Goal: Task Accomplishment & Management: Use online tool/utility

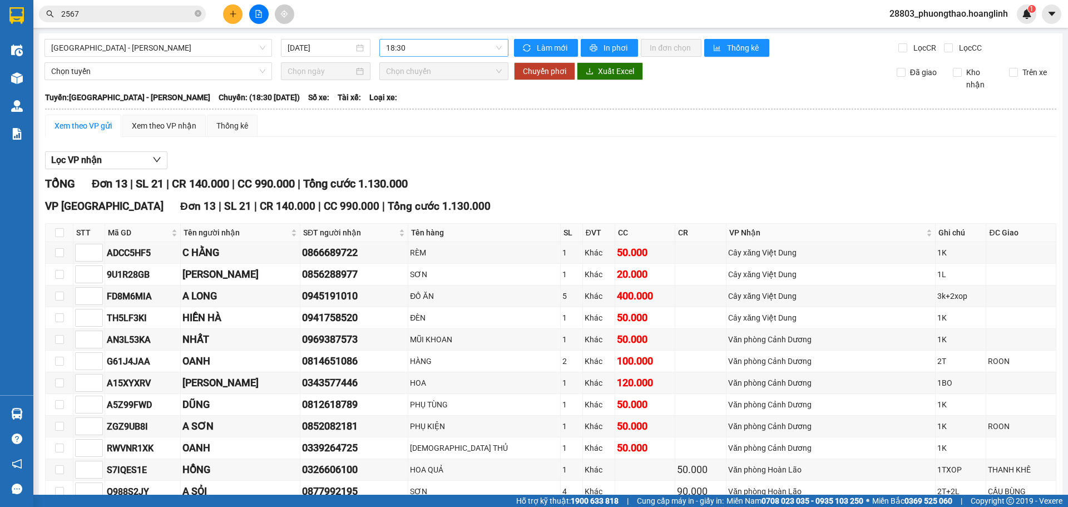
click at [425, 49] on span "18:30" at bounding box center [444, 47] width 116 height 17
click at [404, 141] on div "19:00" at bounding box center [426, 141] width 87 height 12
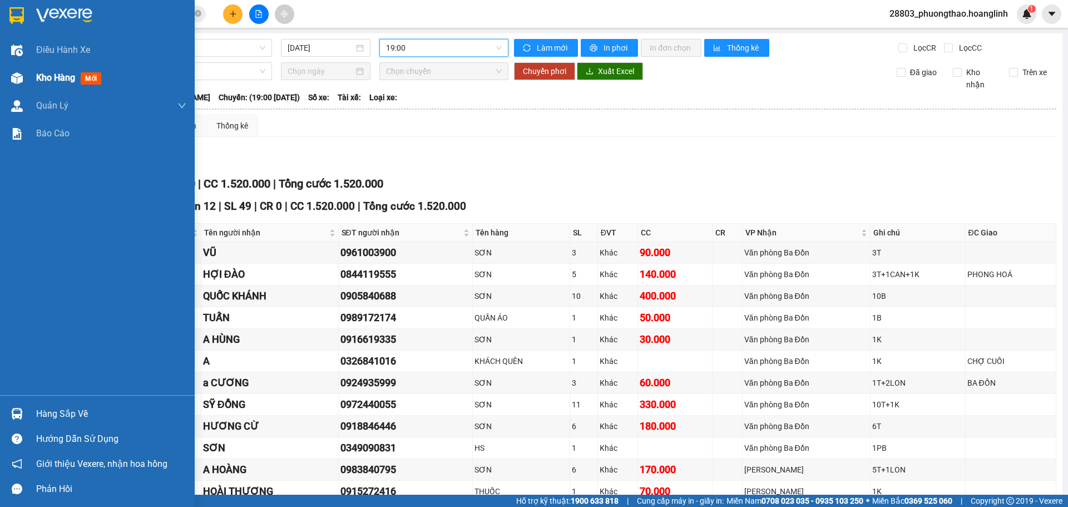
click at [41, 71] on div "Kho hàng mới" at bounding box center [71, 78] width 70 height 14
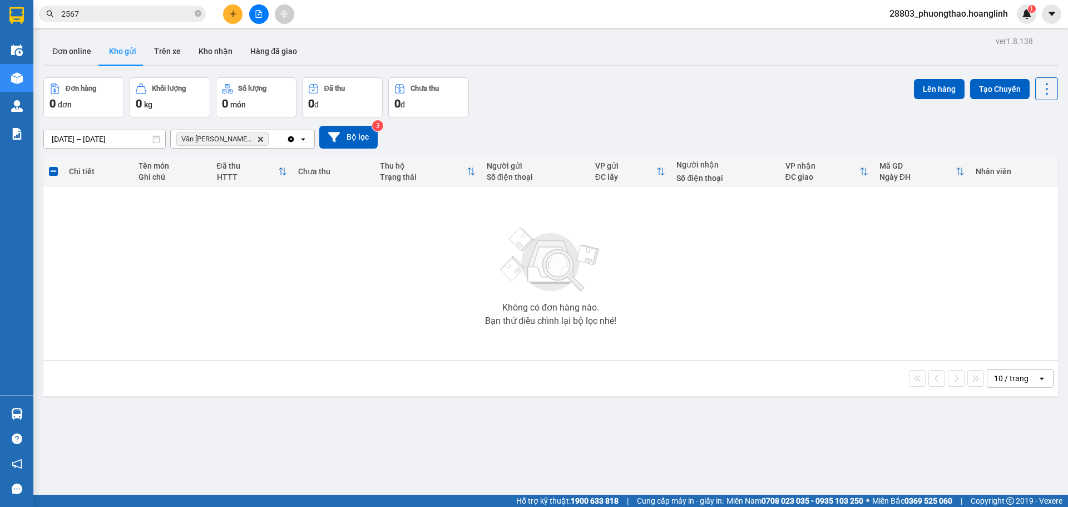
click at [245, 135] on span "Văn [PERSON_NAME] [PERSON_NAME] Delete" at bounding box center [222, 138] width 92 height 13
click at [257, 141] on icon "Delete" at bounding box center [260, 139] width 7 height 7
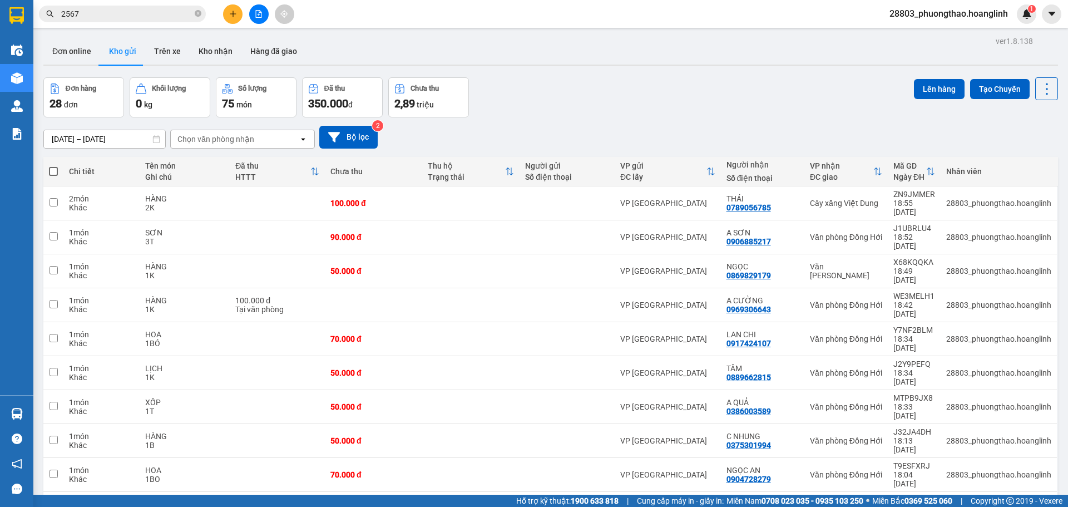
click at [256, 18] on button at bounding box center [258, 13] width 19 height 19
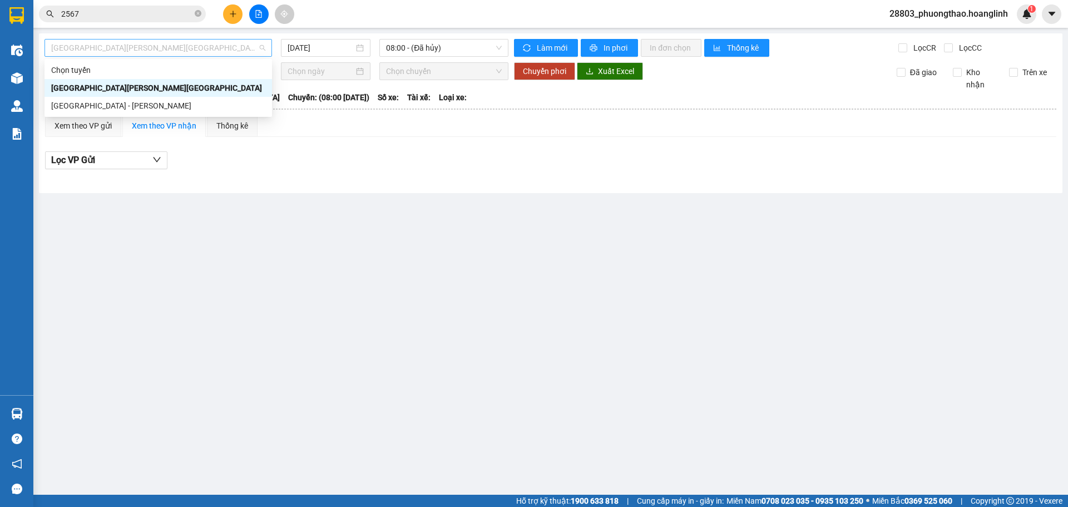
click at [138, 52] on span "[GEOGRAPHIC_DATA][PERSON_NAME][GEOGRAPHIC_DATA]" at bounding box center [158, 47] width 214 height 17
click at [114, 106] on div "[GEOGRAPHIC_DATA] - [PERSON_NAME]" at bounding box center [158, 106] width 214 height 12
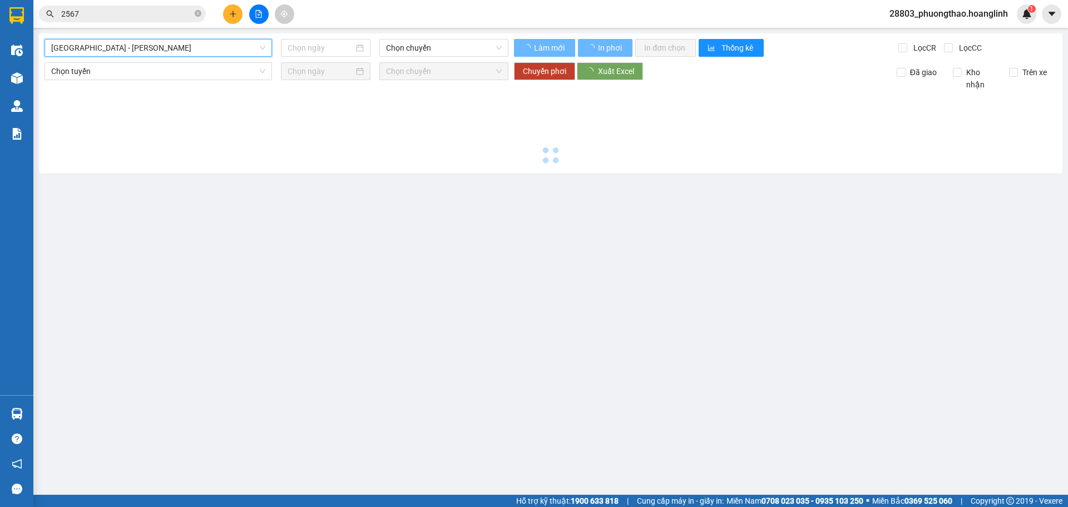
type input "[DATE]"
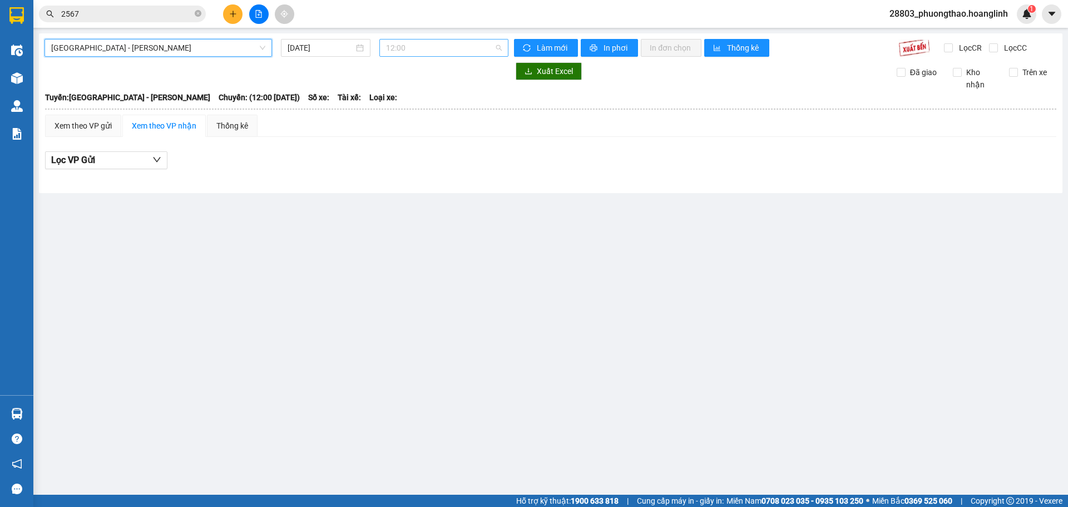
click at [402, 49] on span "12:00" at bounding box center [444, 47] width 116 height 17
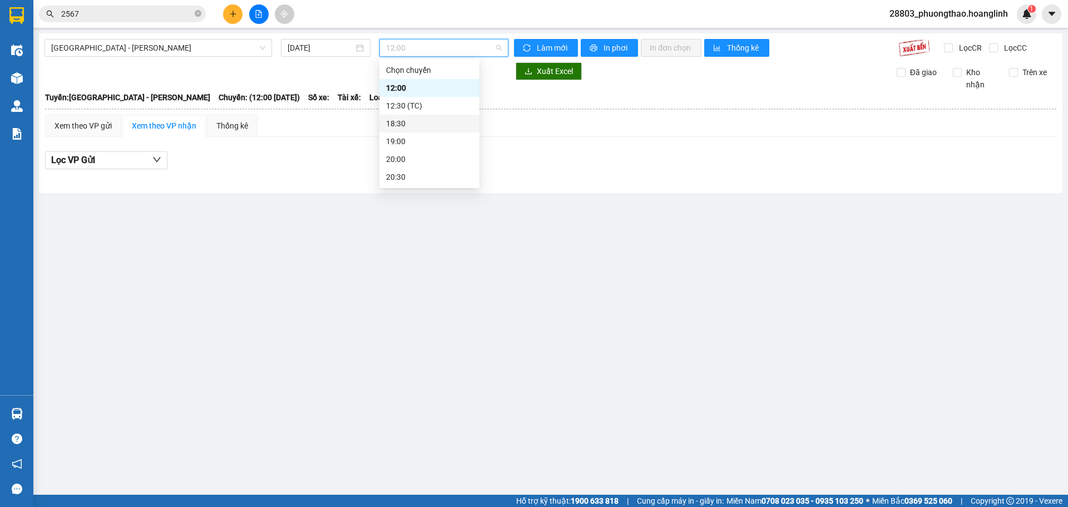
click at [399, 135] on div "19:00" at bounding box center [429, 141] width 100 height 18
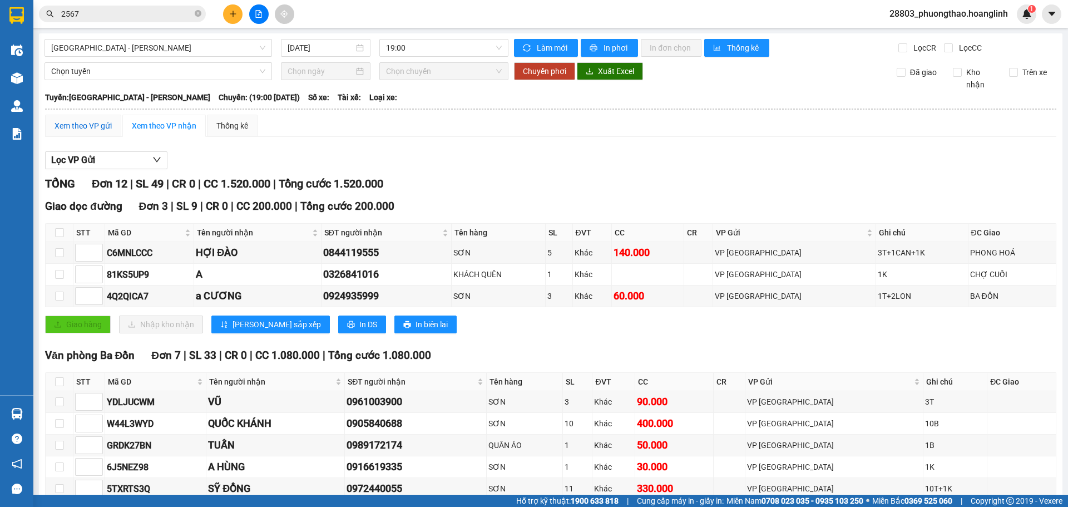
click at [77, 127] on div "Xem theo VP gửi" at bounding box center [83, 126] width 57 height 12
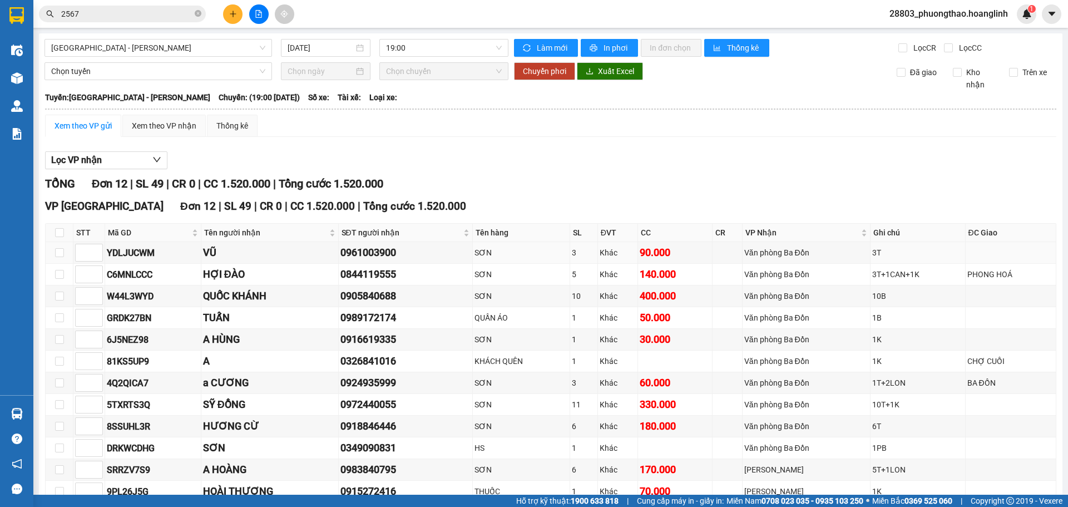
scroll to position [65, 0]
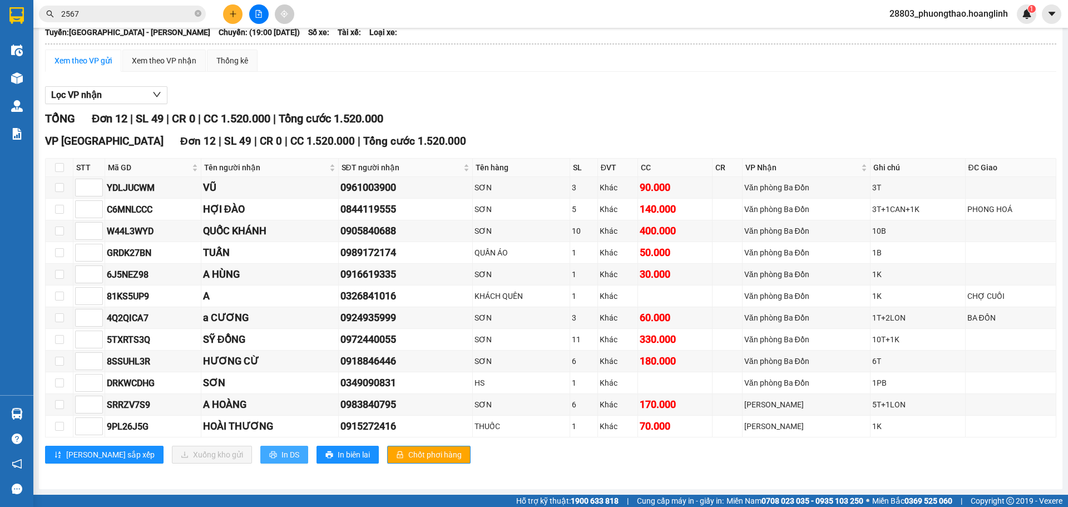
click at [281, 459] on span "In DS" at bounding box center [290, 454] width 18 height 12
